Goal: Task Accomplishment & Management: Manage account settings

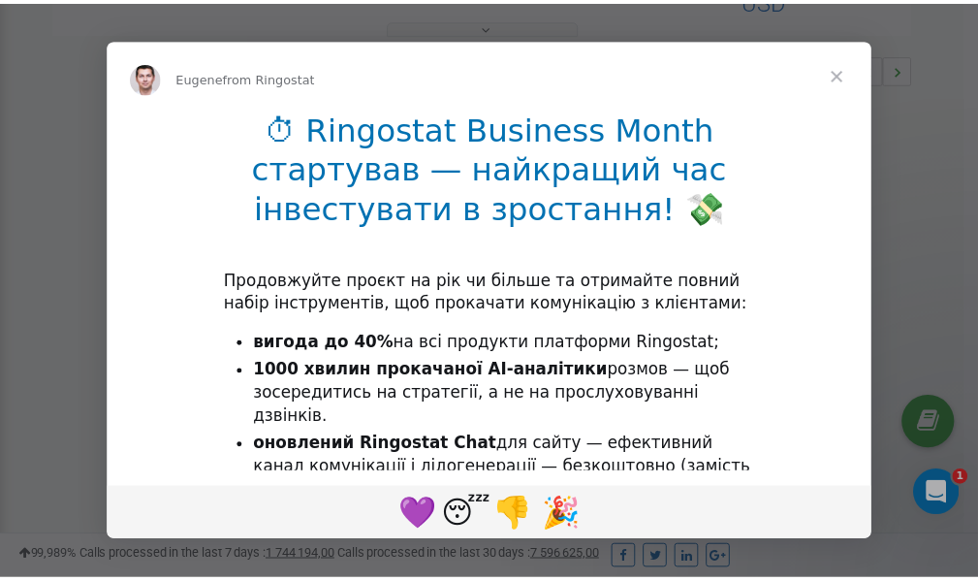
scroll to position [580, 0]
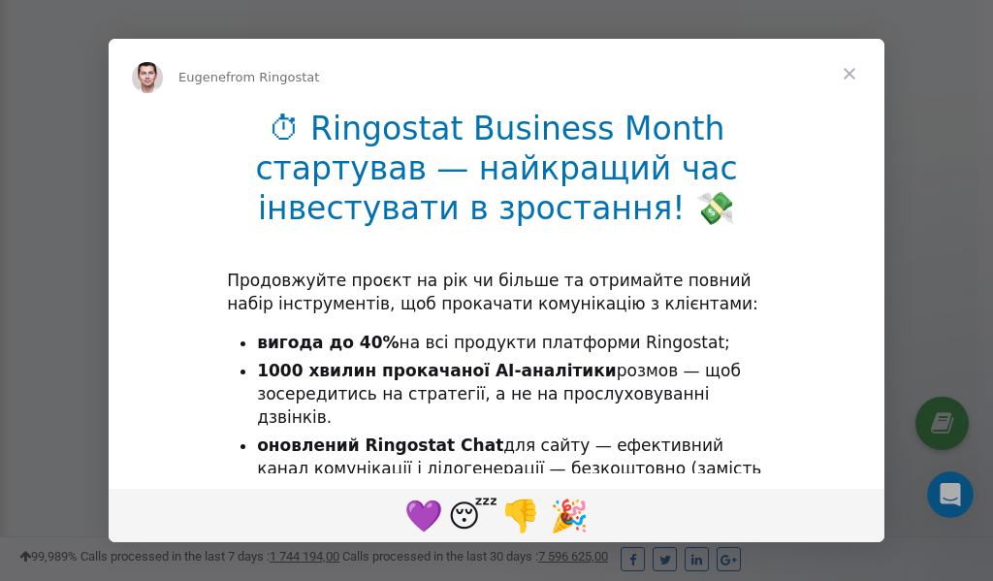
click at [848, 78] on span "Close" at bounding box center [849, 74] width 70 height 70
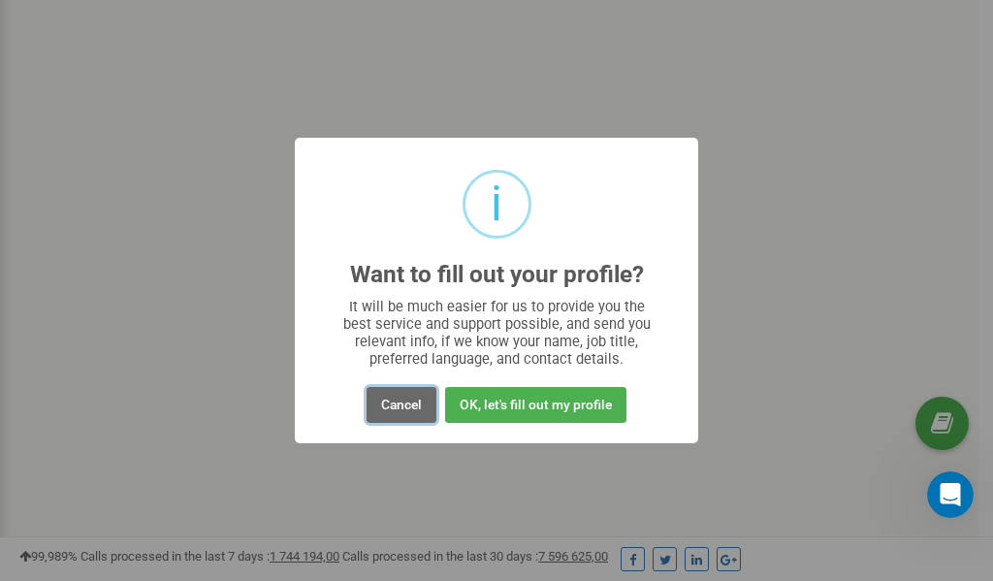
click at [404, 404] on button "Cancel" at bounding box center [401, 405] width 70 height 36
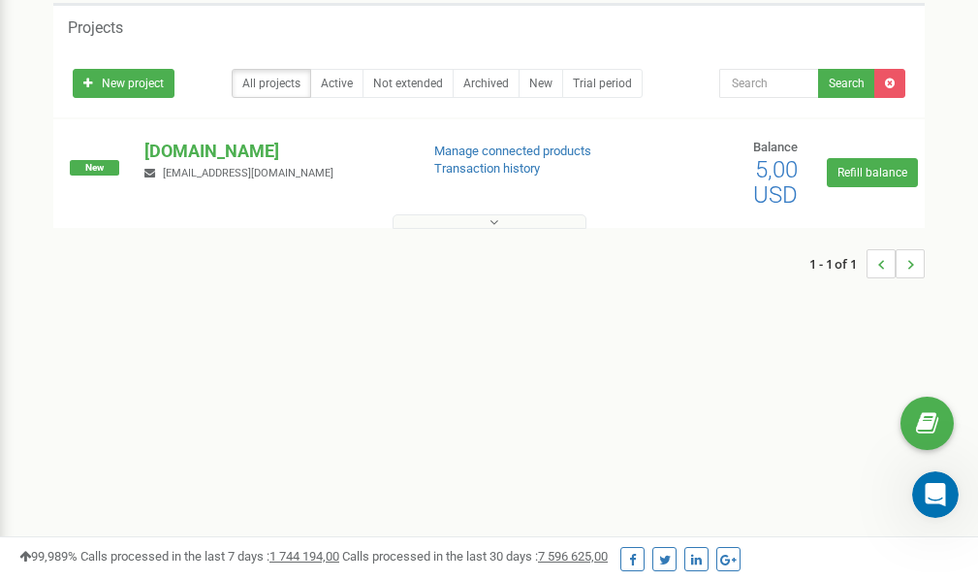
scroll to position [0, 0]
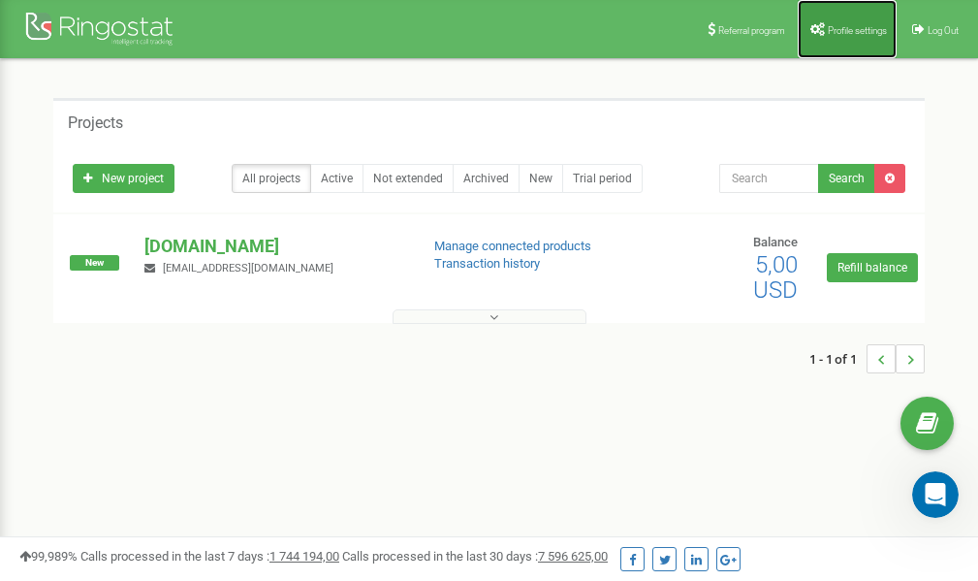
click at [858, 22] on link "Profile settings" at bounding box center [847, 29] width 99 height 58
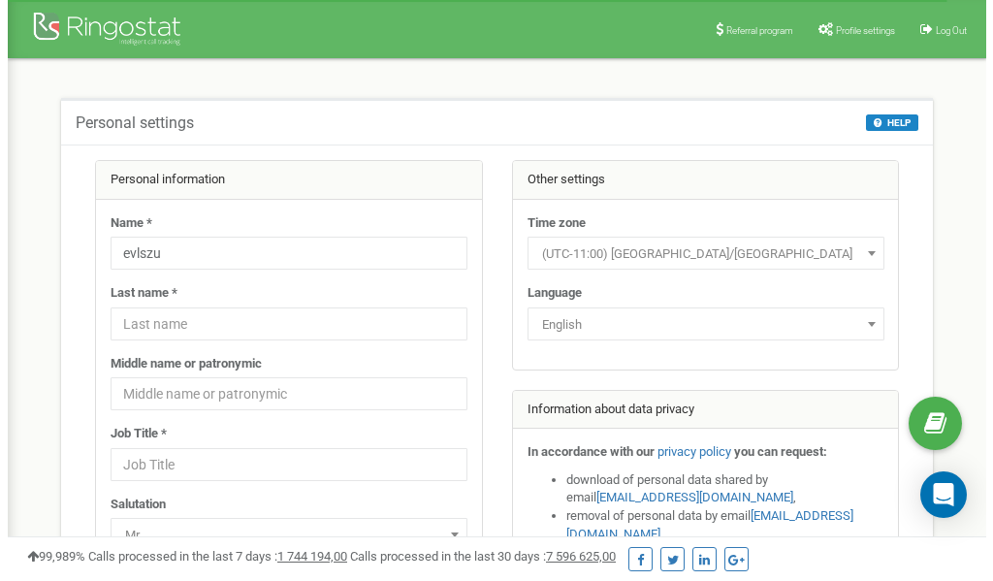
scroll to position [97, 0]
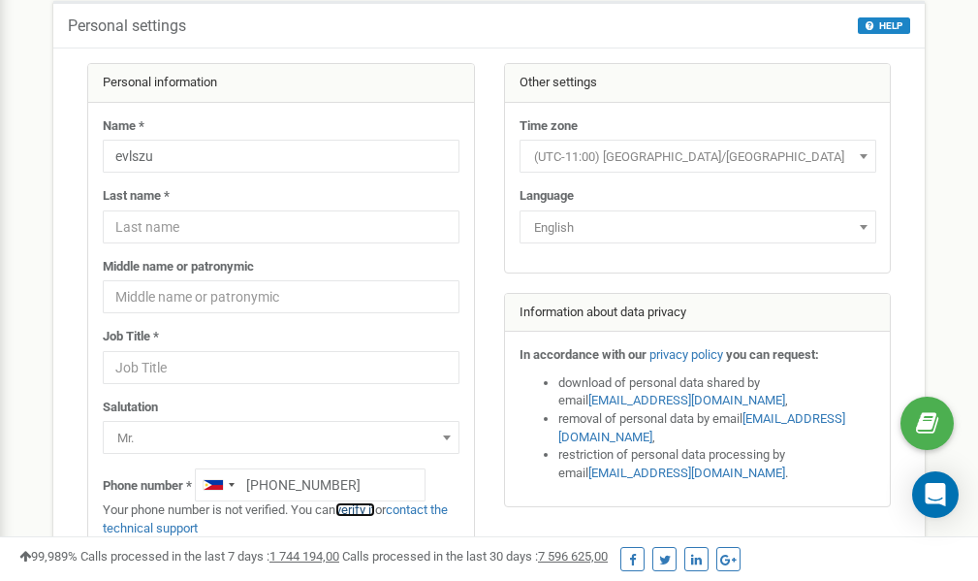
click at [363, 508] on link "verify it" at bounding box center [355, 509] width 40 height 15
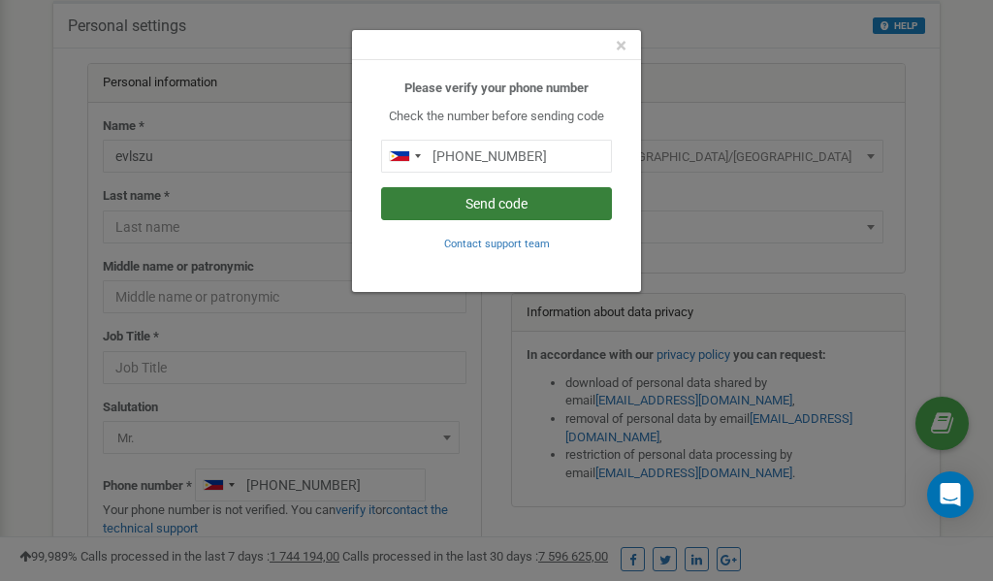
click at [504, 206] on button "Send code" at bounding box center [496, 203] width 231 height 33
